Goal: Check status: Check status

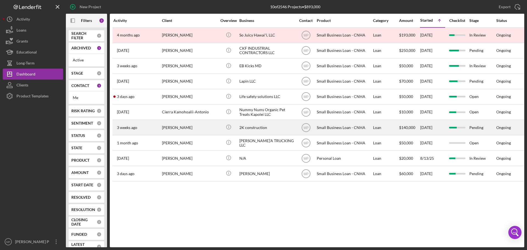
click at [258, 130] on div "2K construction" at bounding box center [266, 127] width 55 height 15
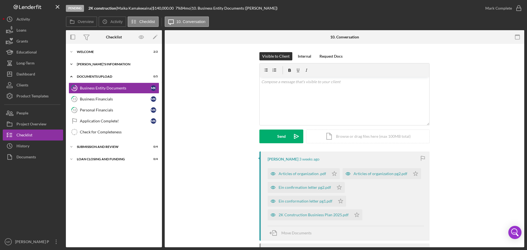
click at [95, 63] on div "[PERSON_NAME]'S INFORMATION" at bounding box center [116, 64] width 78 height 3
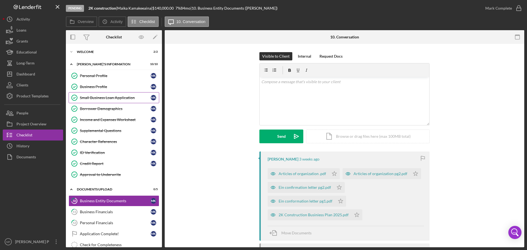
click at [93, 99] on div "Small Business Loan Application" at bounding box center [115, 98] width 71 height 4
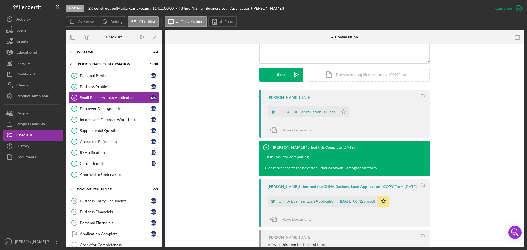
scroll to position [165, 0]
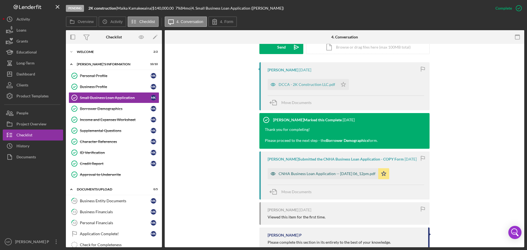
click at [354, 176] on div "CNHA Business Loan Application -- [DATE] 06_12pm.pdf" at bounding box center [327, 174] width 97 height 4
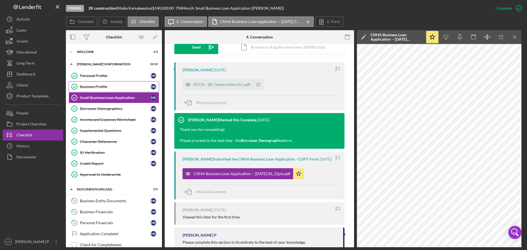
click at [95, 85] on div "Business Profile" at bounding box center [115, 87] width 71 height 4
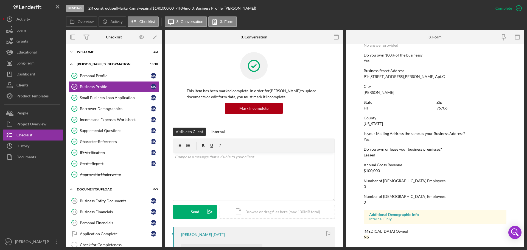
scroll to position [211, 0]
click at [116, 98] on div "Small Business Loan Application" at bounding box center [115, 98] width 71 height 4
